Goal: Task Accomplishment & Management: Manage account settings

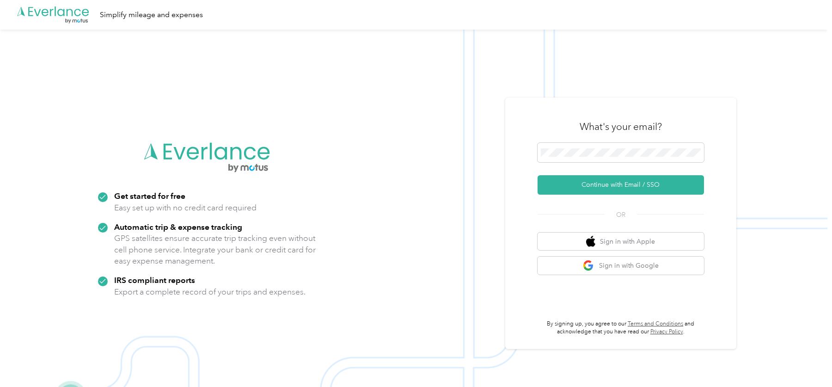
click at [528, 123] on div "What's your email? Continue with Email / SSO OR Sign in with Apple Sign in with…" at bounding box center [620, 223] width 231 height 251
click at [574, 146] on span at bounding box center [620, 152] width 166 height 19
click at [537, 175] on button "Continue with Email / SSO" at bounding box center [620, 184] width 166 height 19
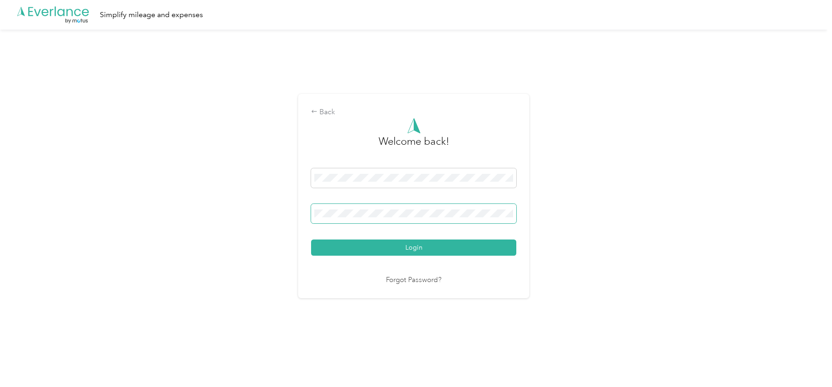
click at [311, 239] on button "Login" at bounding box center [413, 247] width 205 height 16
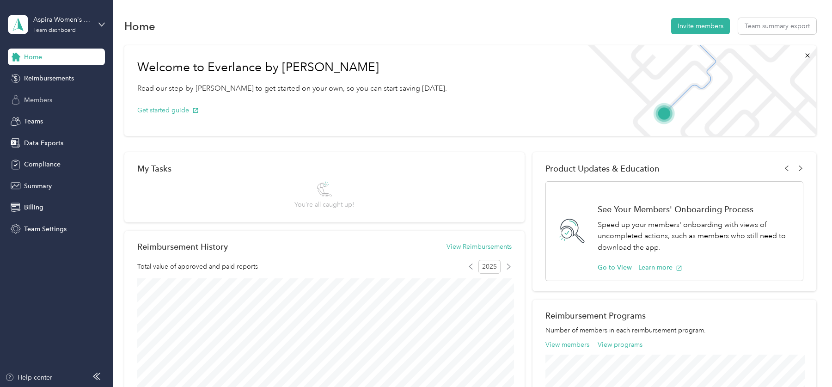
click at [42, 104] on span "Members" at bounding box center [38, 100] width 28 height 10
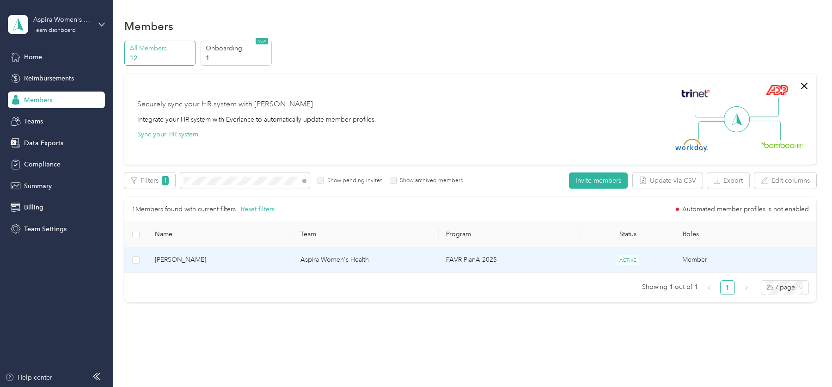
click at [250, 254] on td "[PERSON_NAME]" at bounding box center [220, 259] width 146 height 25
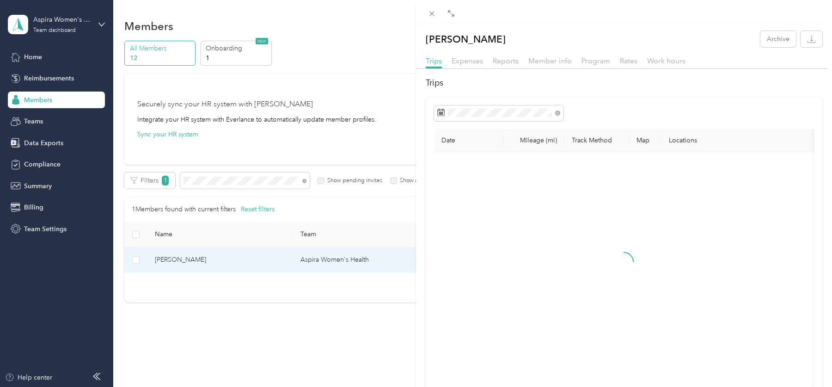
click at [541, 69] on div at bounding box center [624, 71] width 416 height 5
click at [541, 63] on span "Member info" at bounding box center [549, 60] width 43 height 9
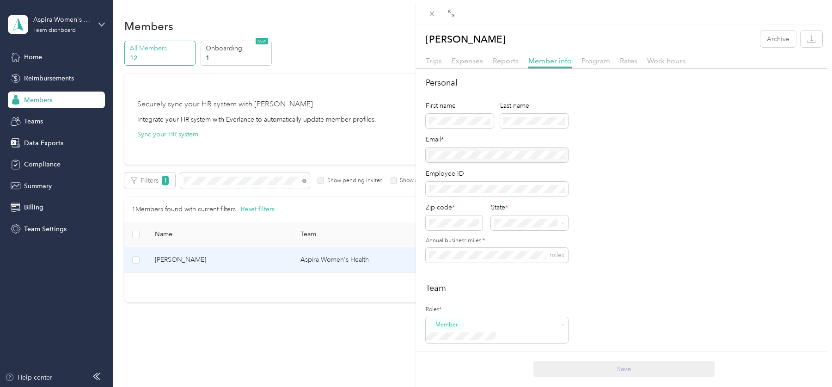
click at [490, 155] on div at bounding box center [497, 154] width 142 height 15
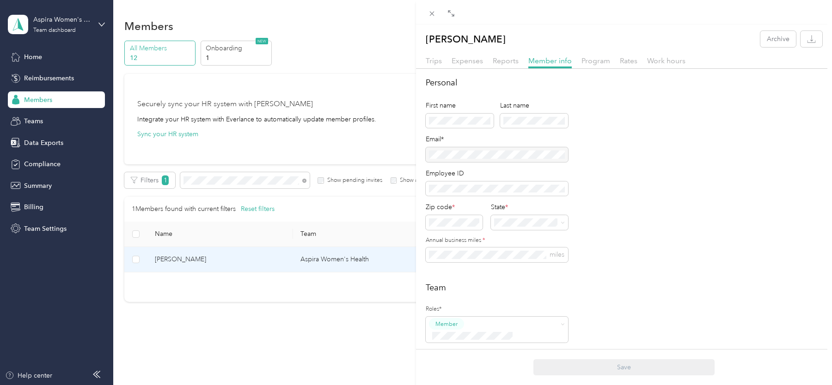
click at [82, 28] on div "[PERSON_NAME] Archive Trips Expenses Reports Member info Program Rates Work hou…" at bounding box center [416, 192] width 832 height 385
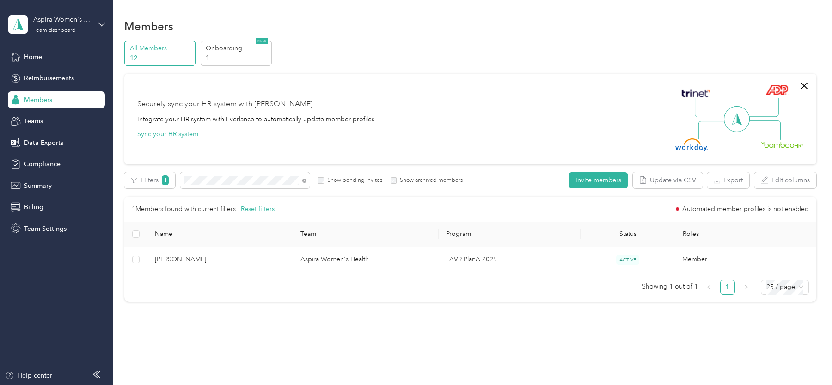
click at [66, 27] on div at bounding box center [416, 192] width 832 height 385
click at [66, 28] on div "Team dashboard" at bounding box center [54, 31] width 43 height 6
click at [65, 116] on div "Log out" at bounding box center [105, 118] width 182 height 16
